Goal: Information Seeking & Learning: Understand process/instructions

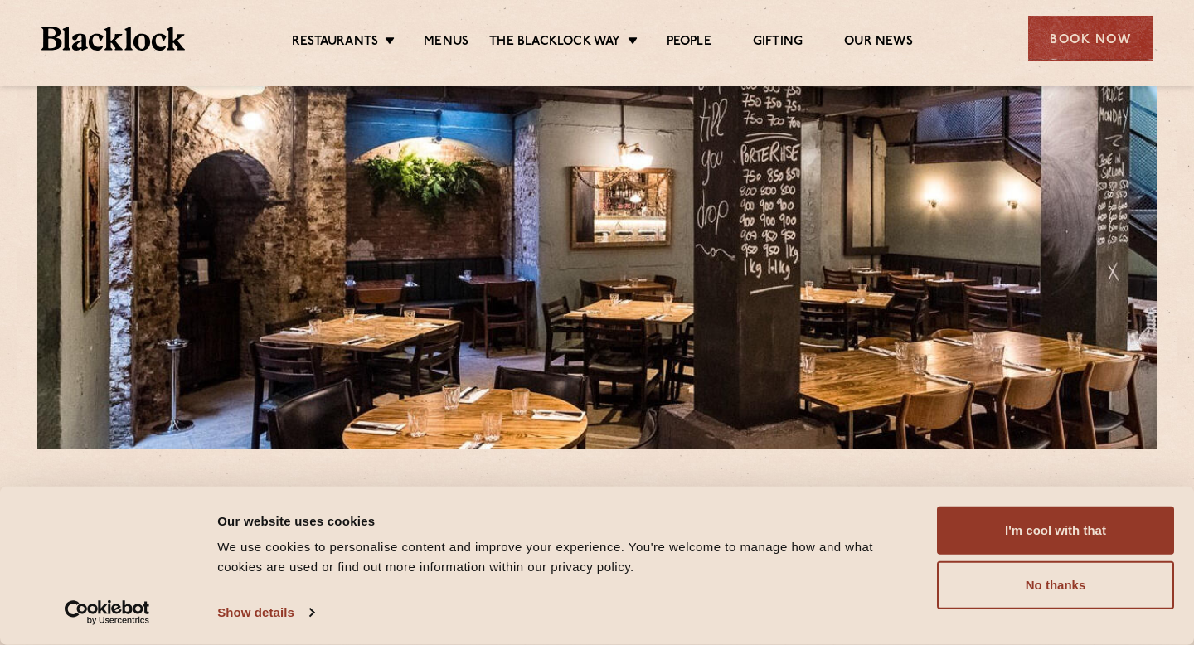
scroll to position [158, 0]
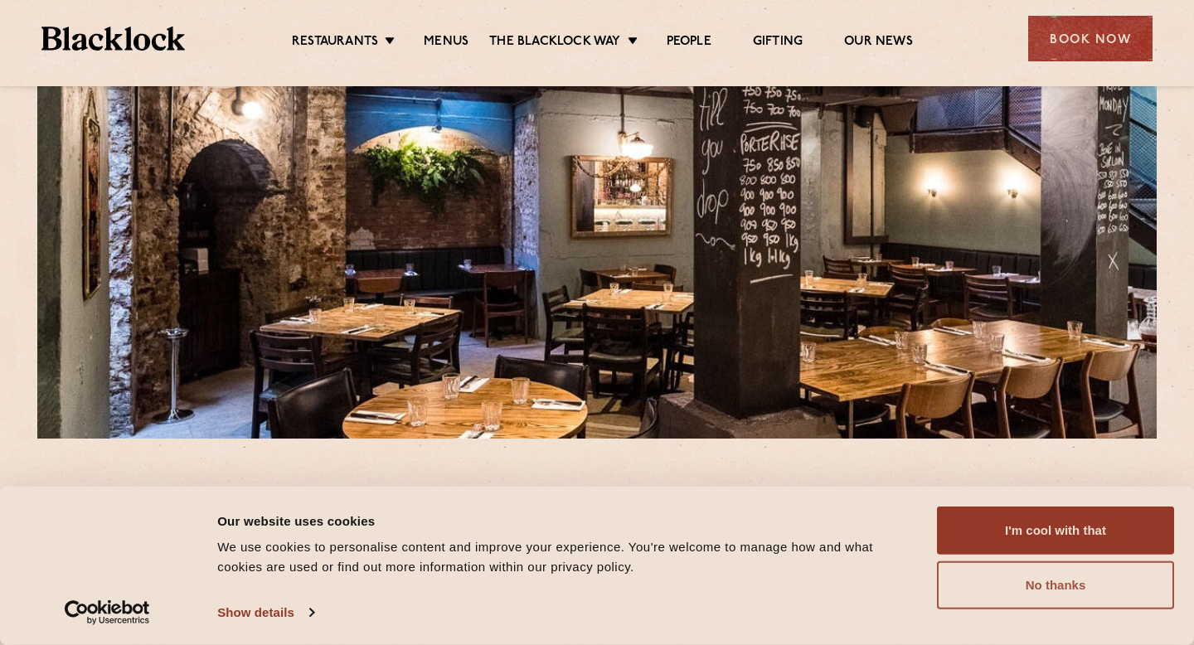
click at [1081, 591] on button "No thanks" at bounding box center [1055, 585] width 237 height 48
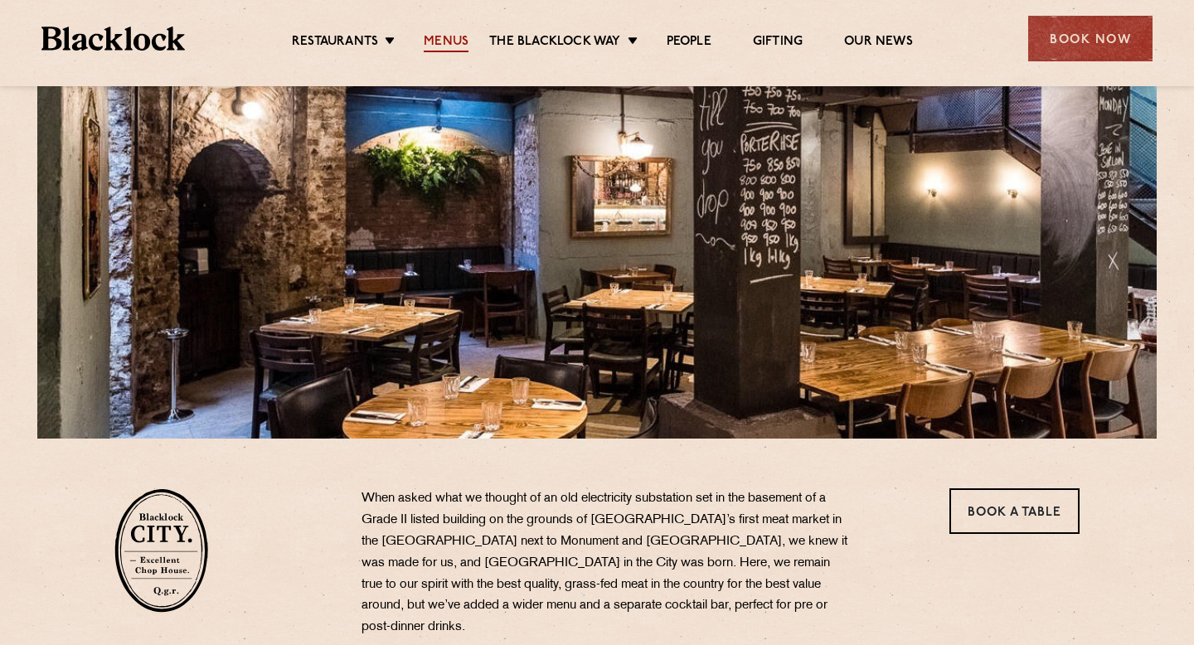
click at [444, 36] on link "Menus" at bounding box center [446, 43] width 45 height 18
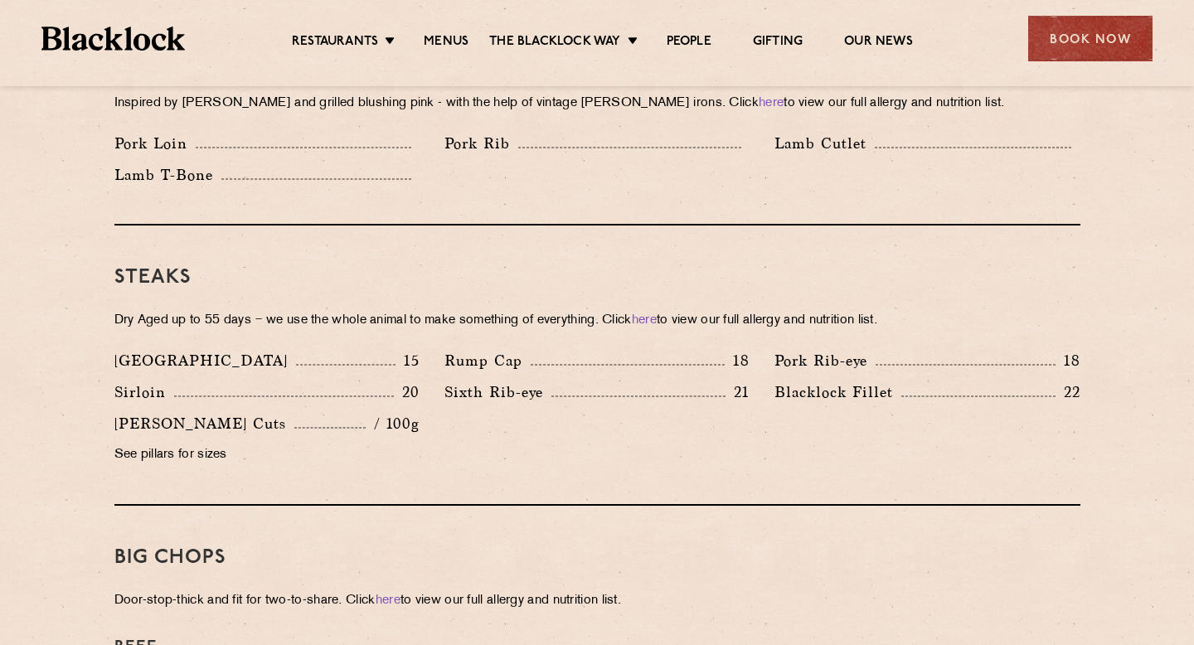
scroll to position [1405, 0]
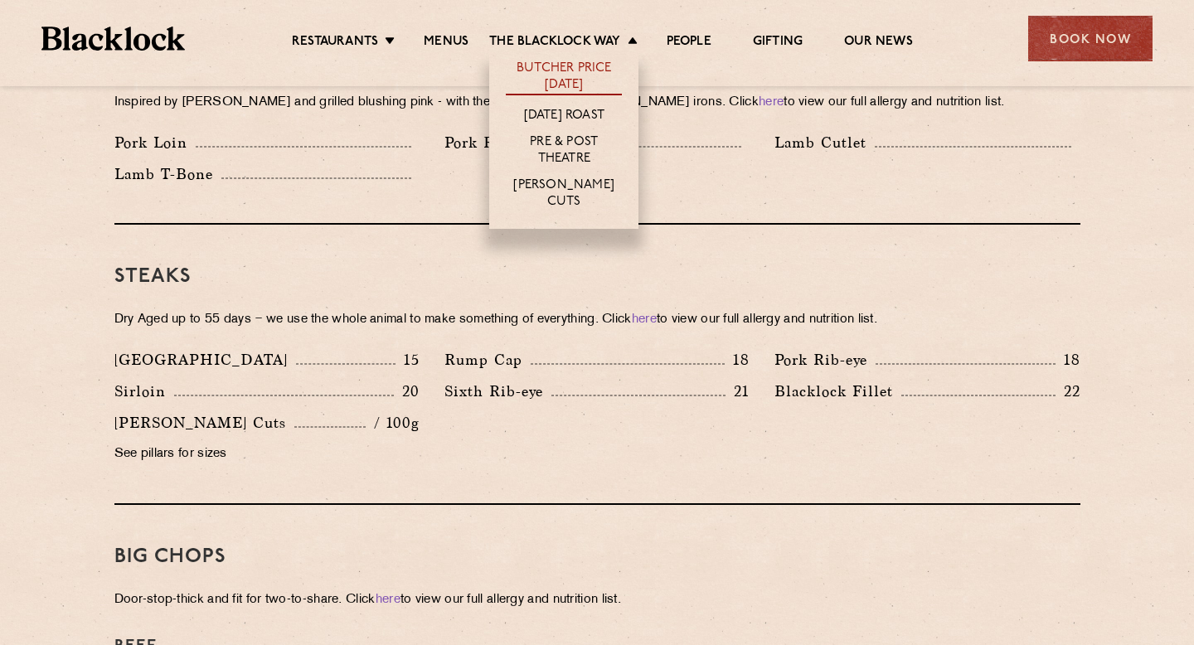
click at [585, 72] on link "Butcher Price [DATE]" at bounding box center [564, 78] width 116 height 35
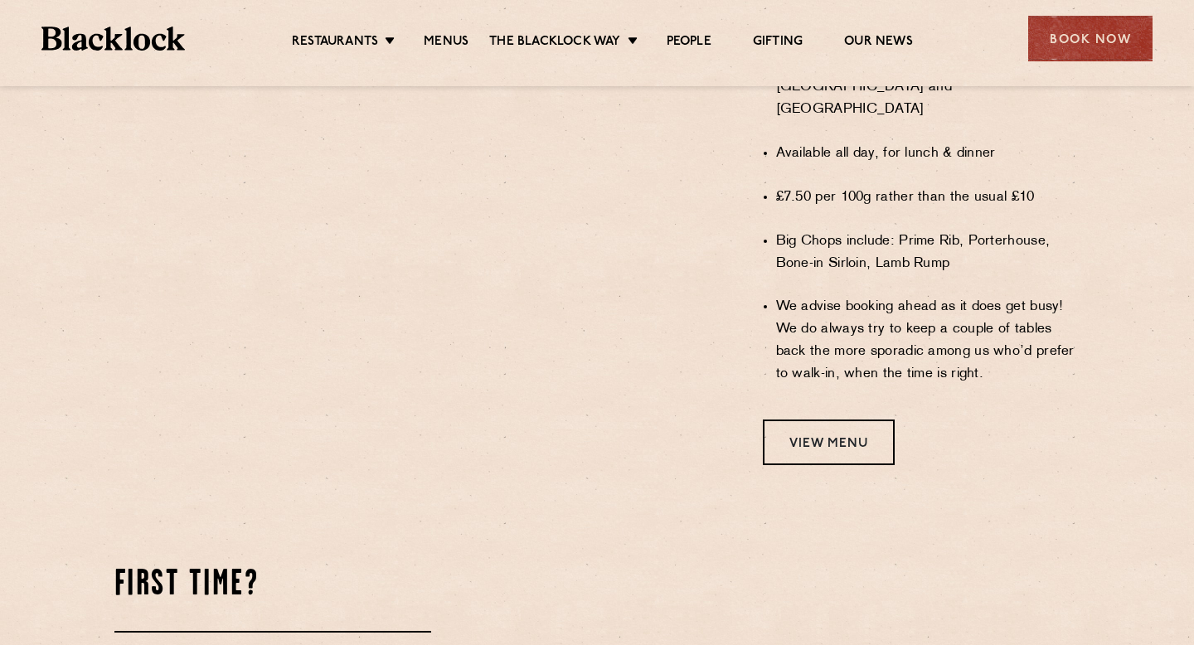
scroll to position [1329, 0]
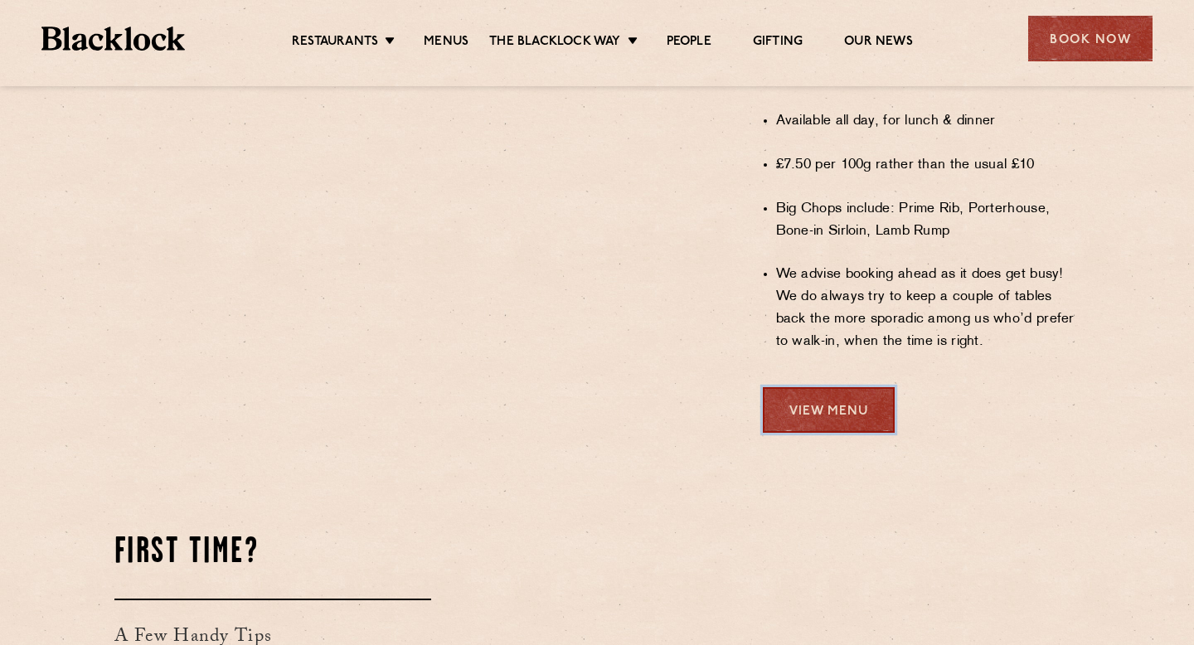
click at [829, 399] on link "View Menu" at bounding box center [829, 410] width 132 height 46
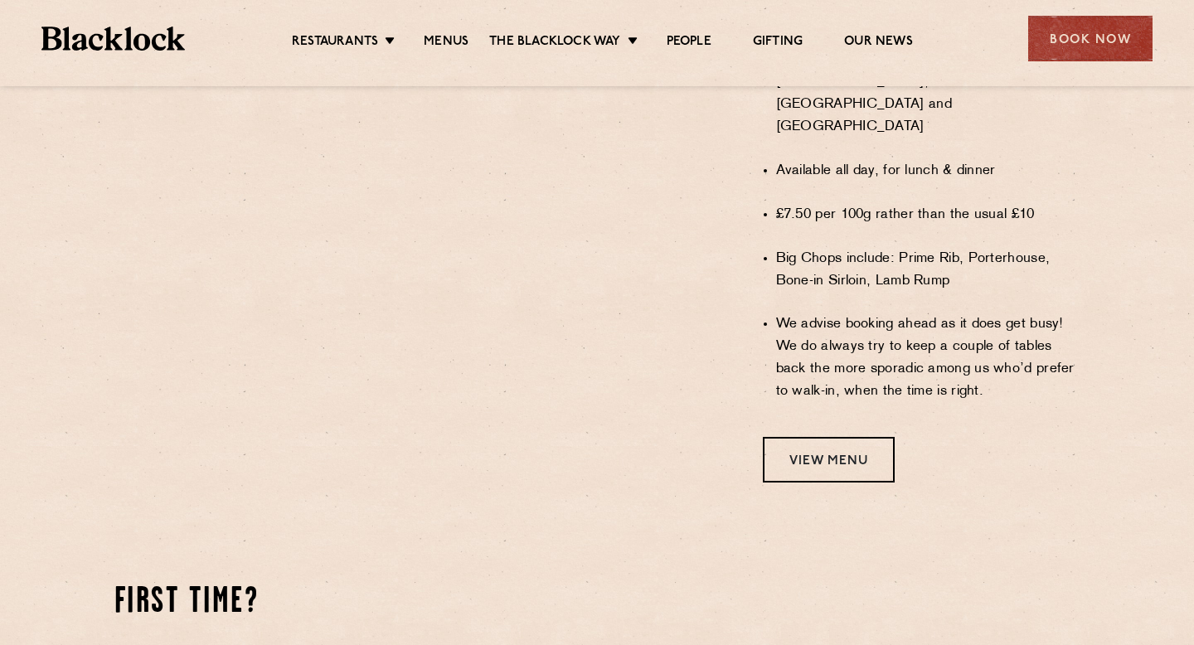
scroll to position [1270, 0]
